Goal: Check status: Check status

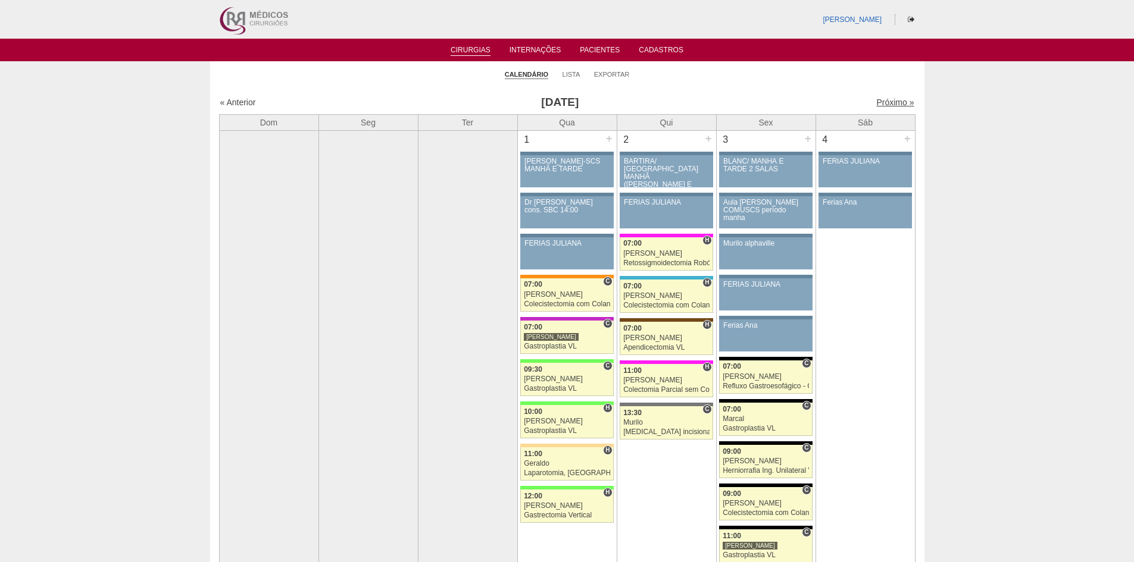
click at [879, 104] on link "Próximo »" at bounding box center [894, 103] width 37 height 10
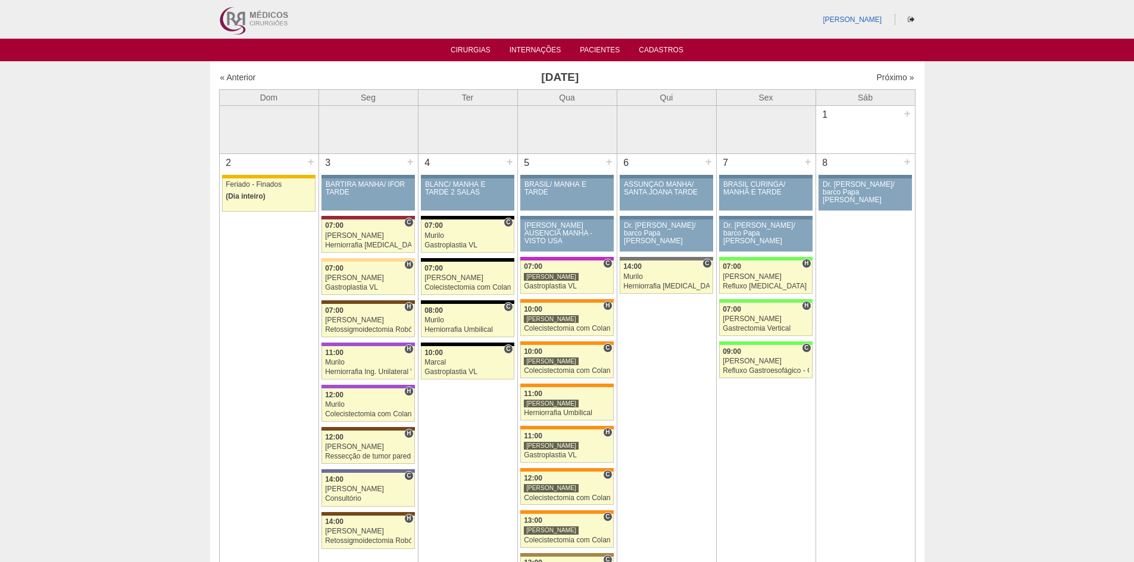
click at [880, 71] on div "Próximo »" at bounding box center [831, 77] width 167 height 12
click at [880, 77] on link "Próximo »" at bounding box center [894, 78] width 37 height 10
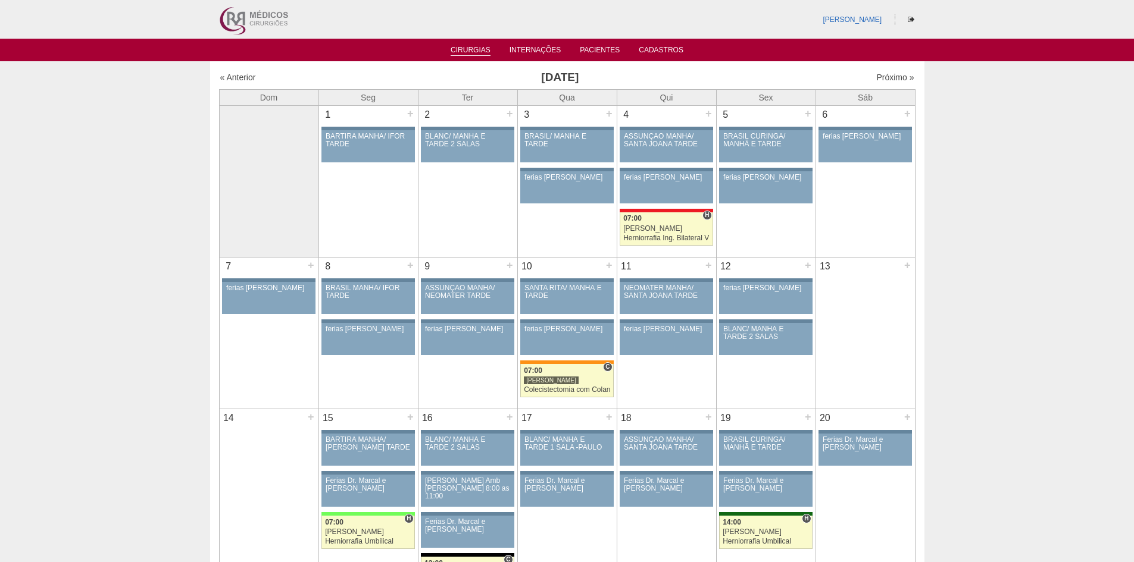
click at [467, 49] on link "Cirurgias" at bounding box center [471, 51] width 40 height 10
